Goal: Task Accomplishment & Management: Manage account settings

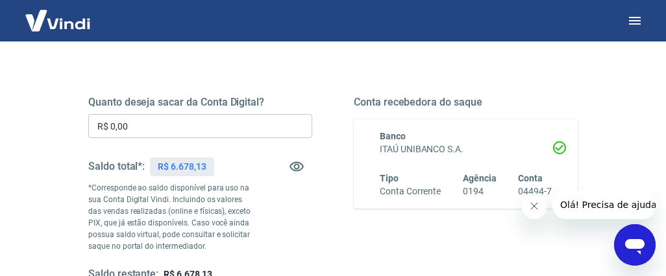
scroll to position [165, 0]
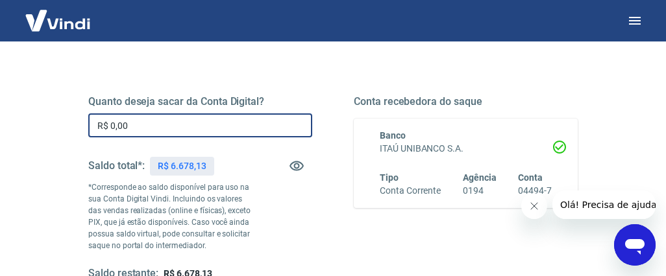
click at [158, 123] on input "R$ 0,00" at bounding box center [200, 126] width 224 height 24
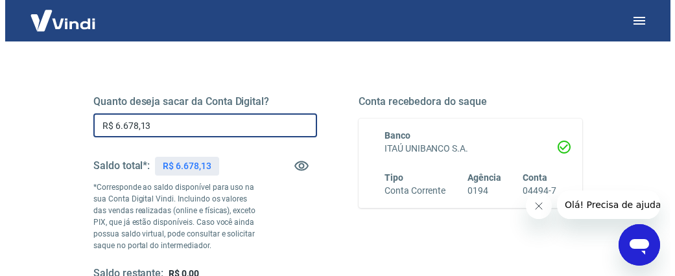
scroll to position [263, 0]
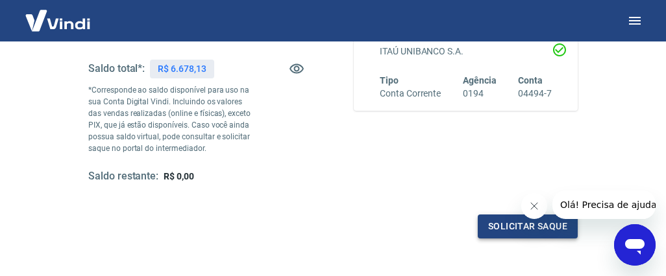
type input "R$ 6.678,13"
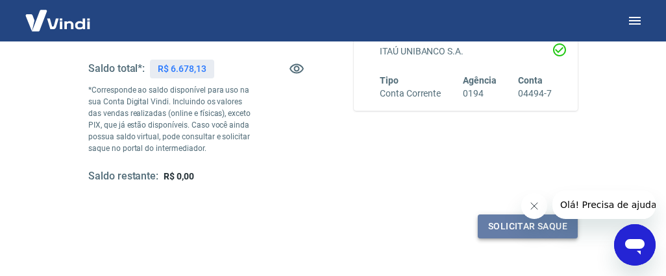
click at [520, 222] on button "Solicitar saque" at bounding box center [528, 227] width 100 height 24
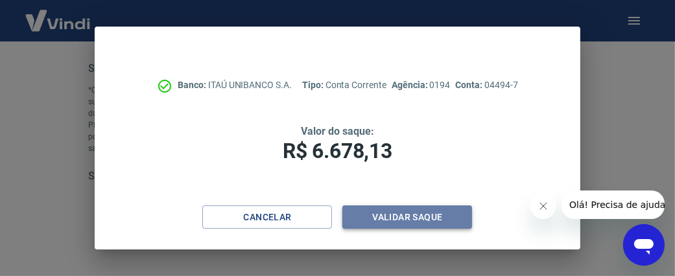
click at [415, 213] on button "Validar saque" at bounding box center [408, 218] width 130 height 24
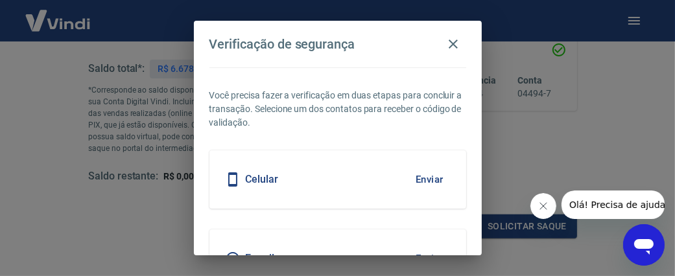
scroll to position [48, 0]
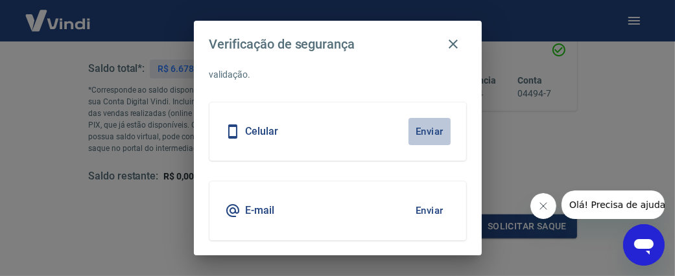
click at [419, 128] on button "Enviar" at bounding box center [430, 131] width 42 height 27
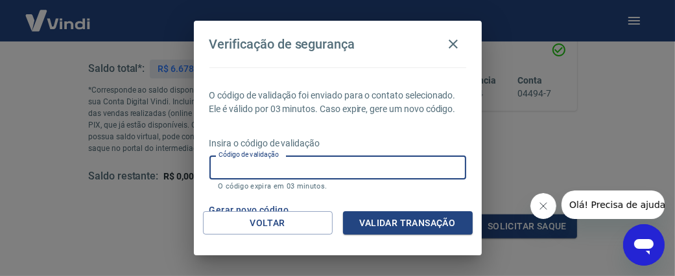
drag, startPoint x: 419, startPoint y: 128, endPoint x: 354, endPoint y: 180, distance: 83.2
click at [354, 180] on input "Código de validação" at bounding box center [338, 168] width 257 height 24
type input "826971"
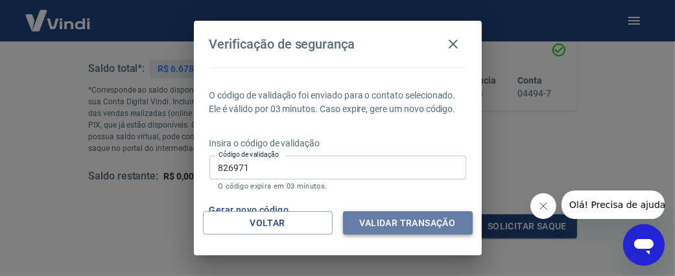
click at [397, 220] on button "Validar transação" at bounding box center [408, 224] width 130 height 24
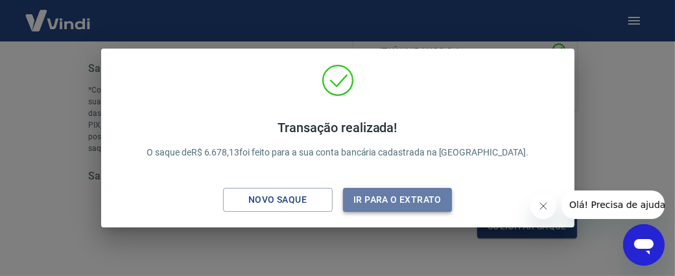
click at [398, 199] on button "Ir para o extrato" at bounding box center [398, 200] width 110 height 24
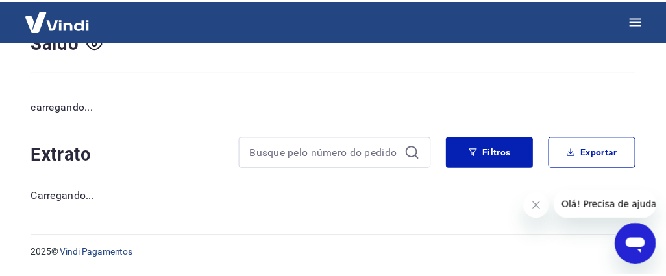
scroll to position [110, 0]
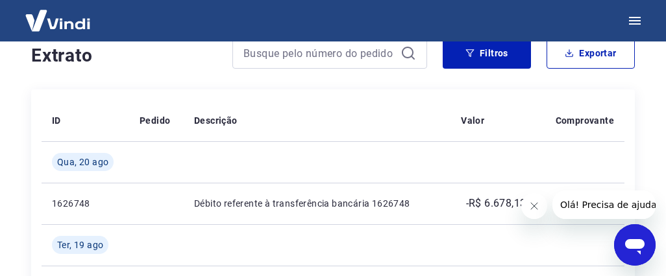
click at [65, 18] on img at bounding box center [58, 21] width 84 height 40
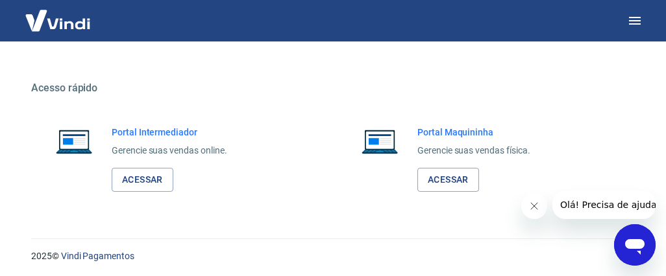
scroll to position [773, 0]
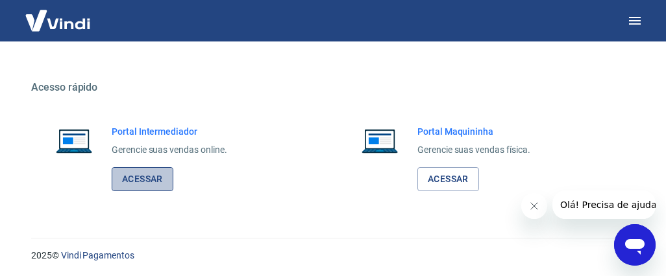
click at [147, 173] on link "Acessar" at bounding box center [143, 179] width 62 height 24
